Goal: Task Accomplishment & Management: Manage account settings

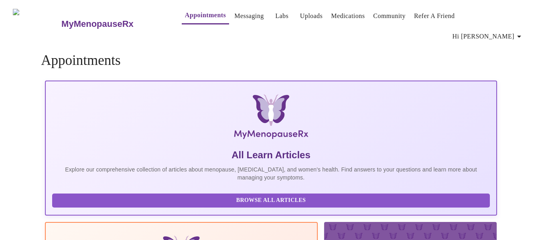
click at [518, 32] on icon "button" at bounding box center [519, 37] width 10 height 10
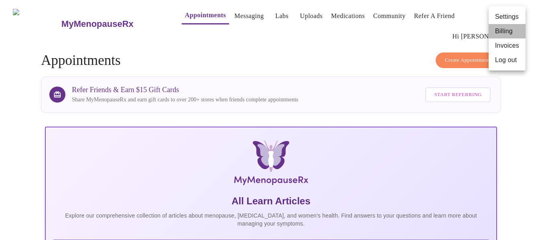
click at [498, 30] on li "Billing" at bounding box center [506, 31] width 37 height 14
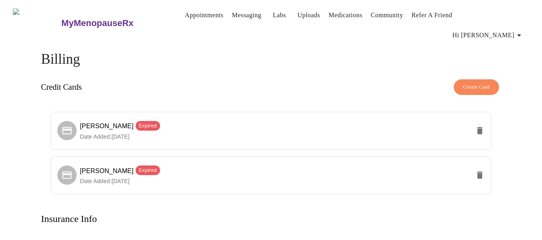
click at [467, 83] on span "Create Card" at bounding box center [476, 87] width 27 height 9
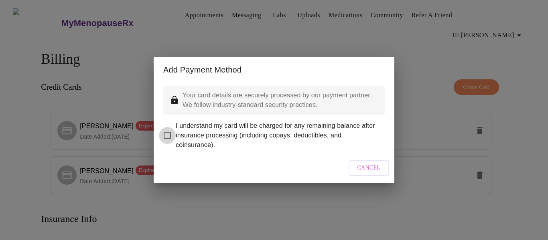
click at [166, 130] on input "I understand my card will be charged for any remaining balance after insurance …" at bounding box center [167, 135] width 17 height 17
checkbox input "true"
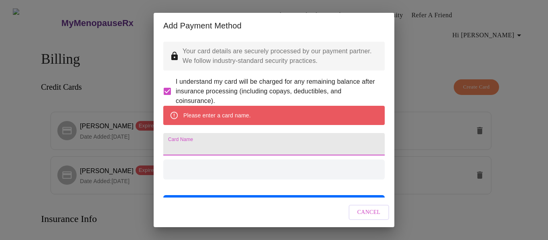
click at [195, 156] on input "Card Name" at bounding box center [273, 144] width 221 height 22
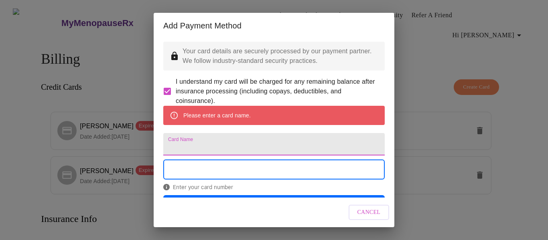
click at [195, 156] on input "Card Name" at bounding box center [273, 144] width 221 height 22
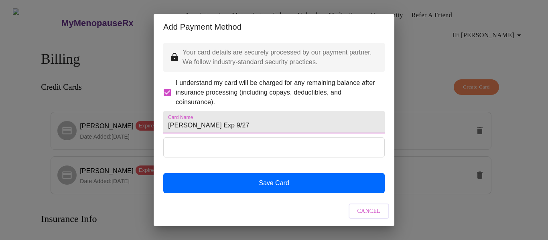
type input "[PERSON_NAME] Exp 9/27"
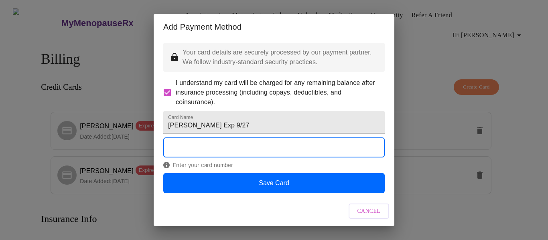
scroll to position [18, 0]
click at [158, 130] on div "Your card details are securely processed by our payment partner. We follow indu…" at bounding box center [274, 118] width 241 height 157
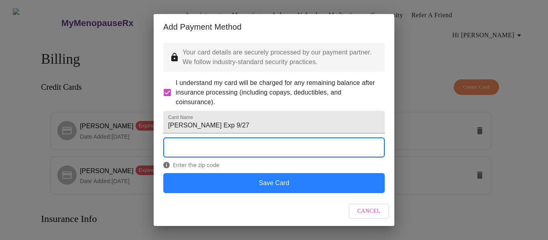
click at [267, 186] on button "Save Card" at bounding box center [273, 183] width 221 height 20
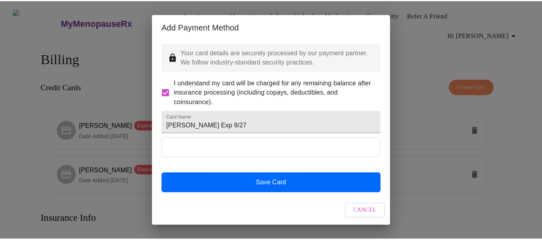
scroll to position [0, 0]
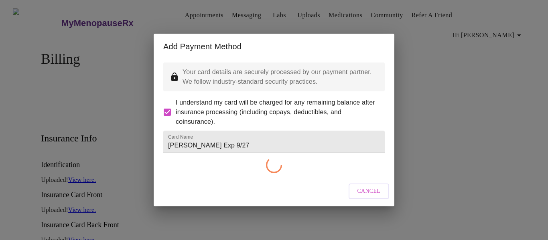
checkbox input "false"
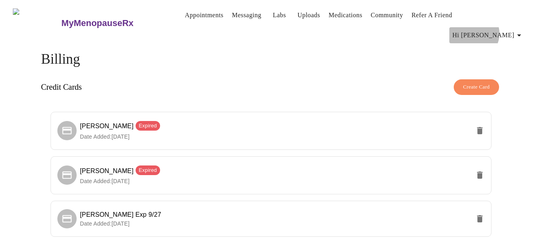
click at [507, 30] on span "Hi [PERSON_NAME]" at bounding box center [487, 35] width 71 height 11
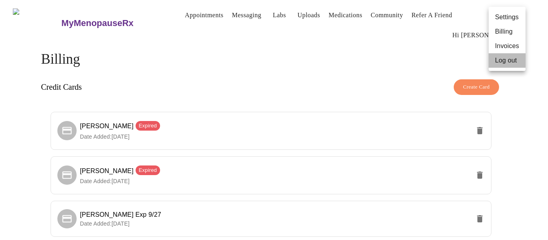
click at [502, 61] on li "Log out" at bounding box center [506, 60] width 37 height 14
